Goal: Task Accomplishment & Management: Manage account settings

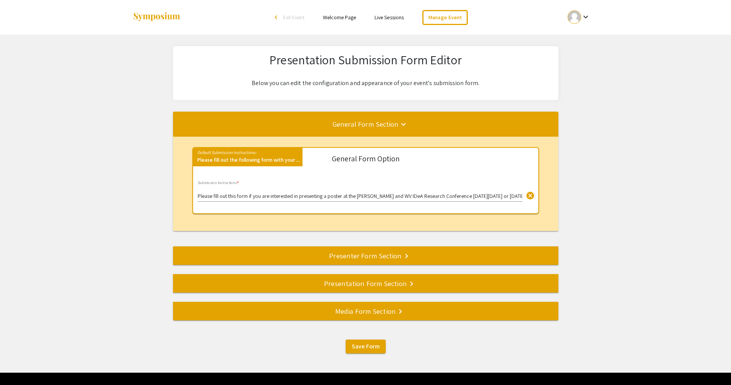
select select "8"
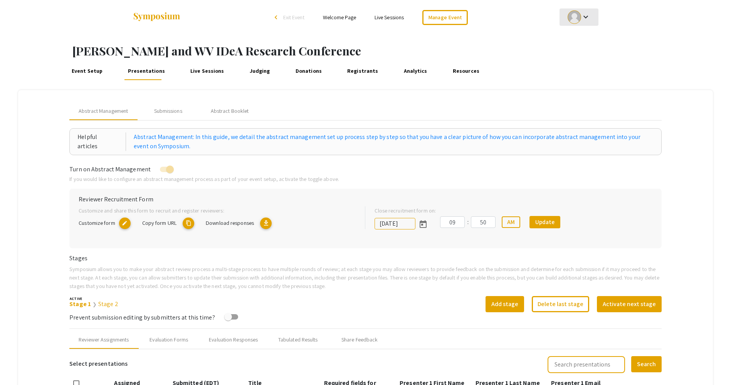
click at [572, 13] on div at bounding box center [574, 16] width 13 height 13
click at [571, 70] on button "Sign out" at bounding box center [583, 75] width 47 height 19
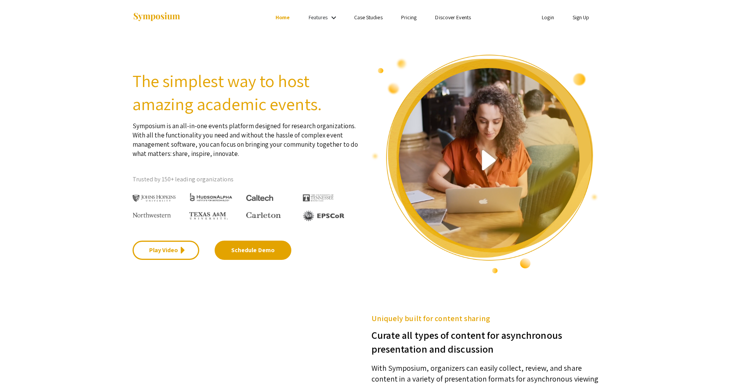
click at [553, 20] on link "Login" at bounding box center [548, 17] width 12 height 7
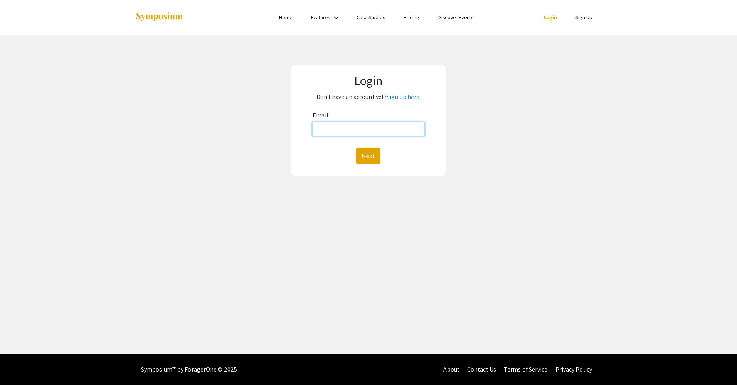
drag, startPoint x: 364, startPoint y: 131, endPoint x: 410, endPoint y: 133, distance: 45.9
click at [364, 131] on input "Email:" at bounding box center [368, 129] width 111 height 15
type input "mallory.weaver@hsc.wvu.edu"
click at [369, 162] on button "Next" at bounding box center [368, 156] width 24 height 16
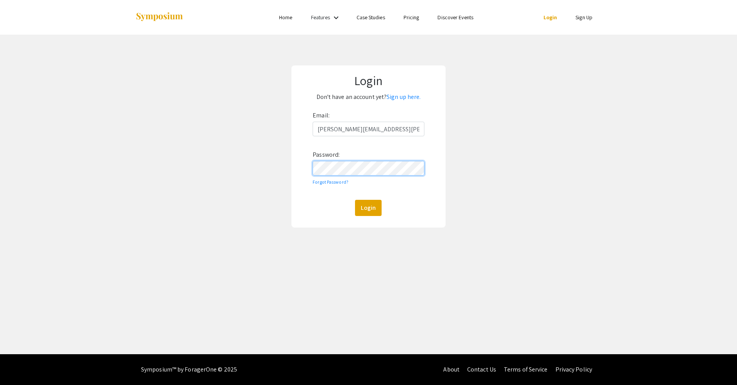
click at [355, 200] on button "Login" at bounding box center [368, 208] width 27 height 16
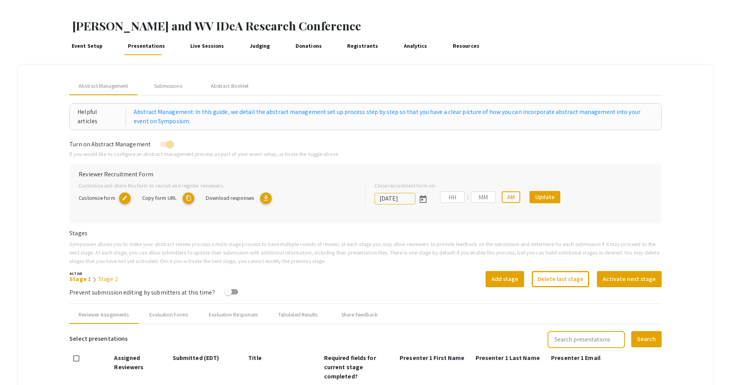
scroll to position [39, 0]
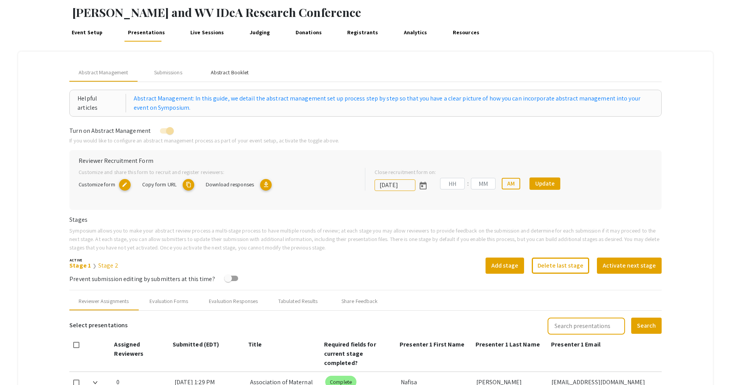
click at [231, 72] on div "Abstract Booklet" at bounding box center [230, 73] width 38 height 8
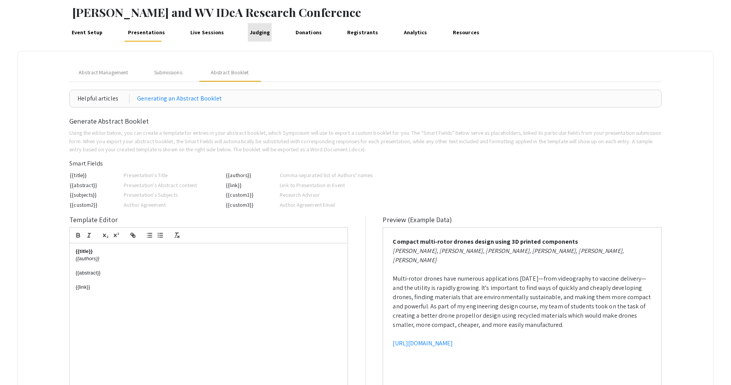
click at [254, 30] on link "Judging" at bounding box center [260, 32] width 24 height 19
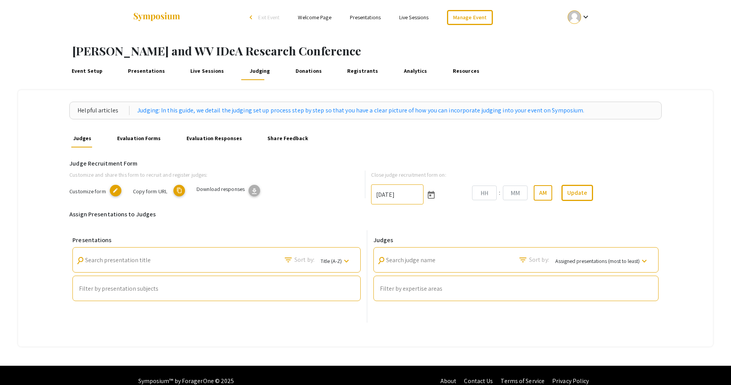
click at [116, 190] on mat-icon "edit" at bounding box center [116, 191] width 12 height 12
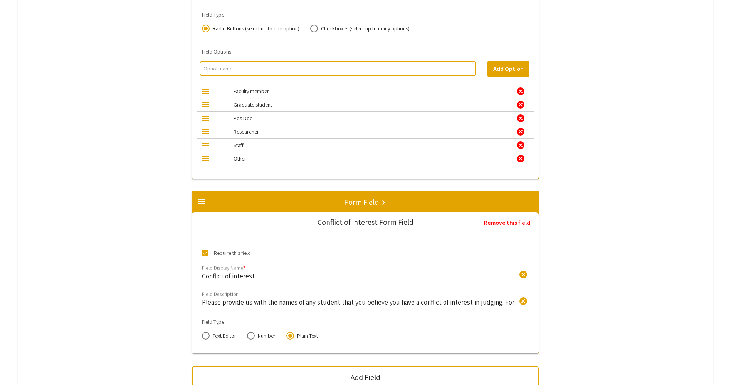
scroll to position [1735, 0]
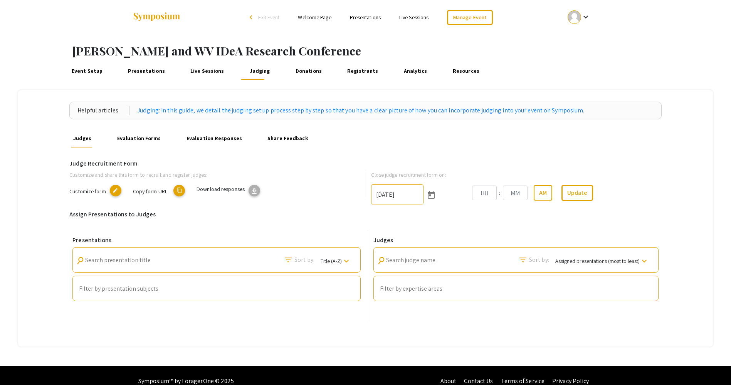
click at [180, 190] on mat-icon "content_copy" at bounding box center [179, 191] width 12 height 12
click at [179, 190] on mat-icon "content_copy" at bounding box center [179, 191] width 12 height 12
